Goal: Information Seeking & Learning: Learn about a topic

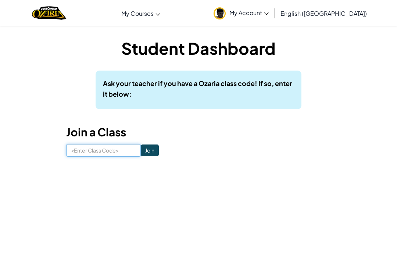
click at [111, 151] on input at bounding box center [103, 150] width 75 height 12
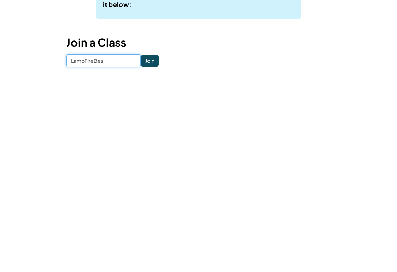
type input "LampFireBest"
click at [146, 144] on input "Join" at bounding box center [150, 150] width 18 height 12
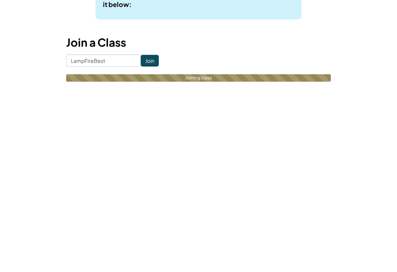
scroll to position [90, 0]
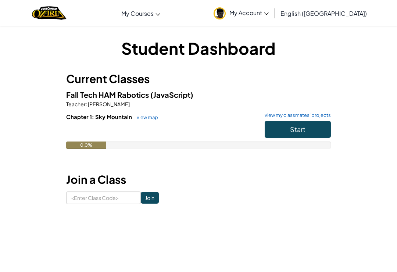
click at [321, 132] on button "Start" at bounding box center [298, 129] width 66 height 17
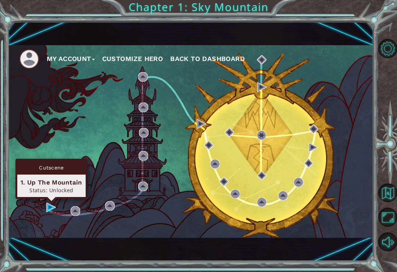
click at [51, 180] on div "1. Up The Mountain" at bounding box center [52, 182] width 62 height 9
click at [48, 197] on div "Cutscene 1. Up The Mountain Status: Unlocked" at bounding box center [51, 179] width 72 height 40
click at [47, 211] on img at bounding box center [51, 208] width 10 height 10
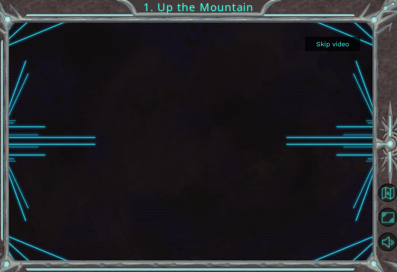
click at [351, 41] on button "Skip video" at bounding box center [332, 44] width 55 height 14
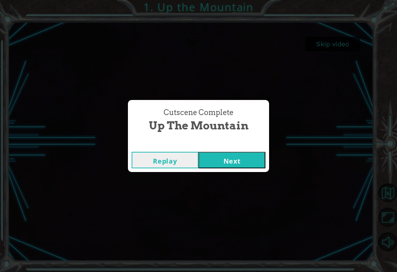
click at [249, 161] on button "Next" at bounding box center [231, 160] width 67 height 17
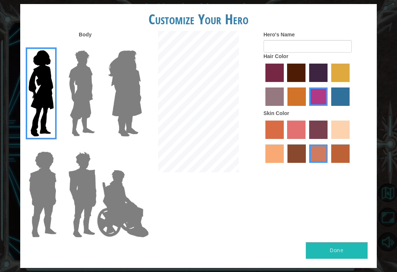
click at [98, 82] on img at bounding box center [81, 93] width 33 height 92
click at [94, 46] on input "Hero Lars" at bounding box center [94, 46] width 0 height 0
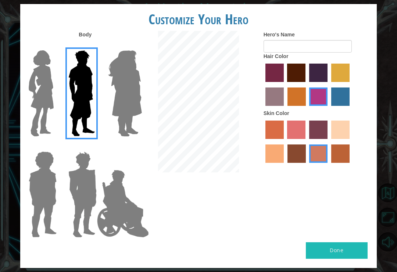
click at [90, 121] on img at bounding box center [81, 93] width 33 height 92
click at [94, 46] on input "Hero Lars" at bounding box center [94, 46] width 0 height 0
click at [125, 131] on img at bounding box center [125, 93] width 40 height 92
click at [133, 46] on input "Hero Amethyst" at bounding box center [133, 46] width 0 height 0
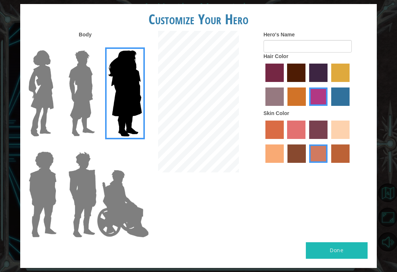
click at [103, 203] on img at bounding box center [123, 204] width 58 height 74
click at [133, 147] on input "Hero Jamie" at bounding box center [133, 147] width 0 height 0
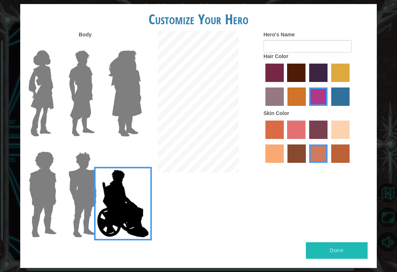
click at [93, 211] on img at bounding box center [82, 194] width 34 height 92
click at [94, 147] on input "Hero Garnet" at bounding box center [94, 147] width 0 height 0
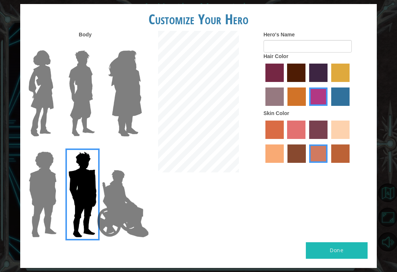
click at [45, 213] on img at bounding box center [43, 194] width 34 height 92
click at [54, 147] on input "Hero Steven" at bounding box center [54, 147] width 0 height 0
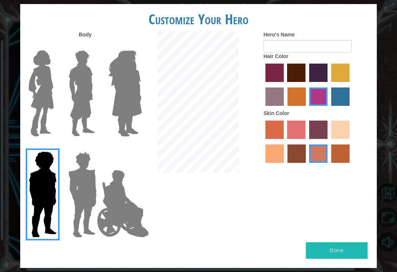
click at [55, 86] on img at bounding box center [41, 93] width 31 height 92
click at [54, 46] on input "Hero Connie" at bounding box center [54, 46] width 0 height 0
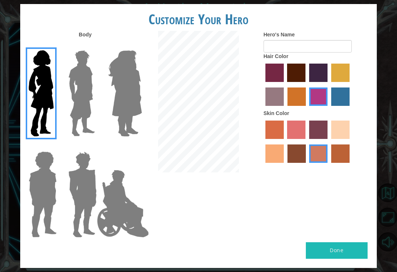
click at [97, 99] on img at bounding box center [81, 93] width 33 height 92
click at [94, 46] on input "Hero Lars" at bounding box center [94, 46] width 0 height 0
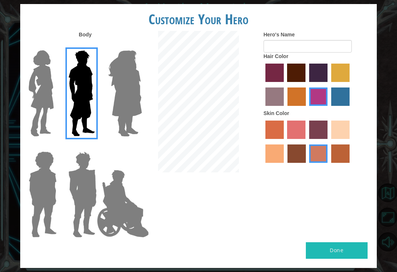
click at [284, 80] on label "paprika hair color" at bounding box center [274, 73] width 18 height 18
click at [263, 85] on input "paprika hair color" at bounding box center [263, 85] width 0 height 0
radio input "true"
click at [305, 72] on label "maroon hair color" at bounding box center [296, 73] width 18 height 18
click at [285, 85] on input "maroon hair color" at bounding box center [285, 85] width 0 height 0
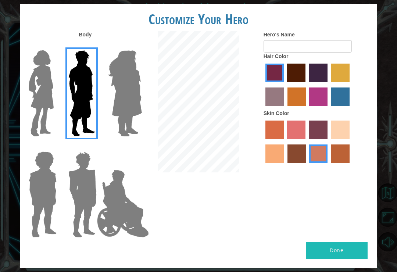
radio input "true"
click at [327, 139] on label "tosca skin color" at bounding box center [318, 130] width 18 height 18
click at [307, 141] on input "tosca skin color" at bounding box center [307, 141] width 0 height 0
radio input "true"
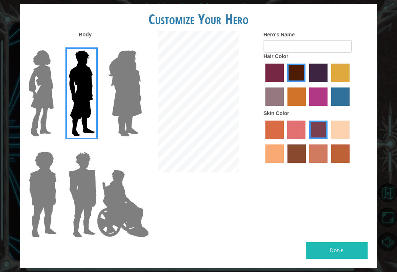
click at [343, 251] on button "Done" at bounding box center [337, 250] width 62 height 17
type input "N"
